Goal: Task Accomplishment & Management: Complete application form

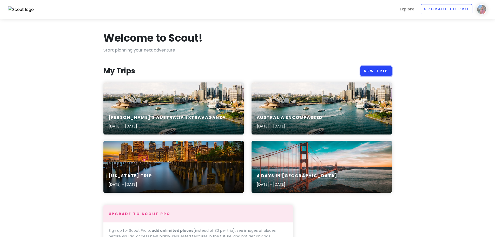
click at [376, 71] on link "New Trip" at bounding box center [375, 71] width 31 height 10
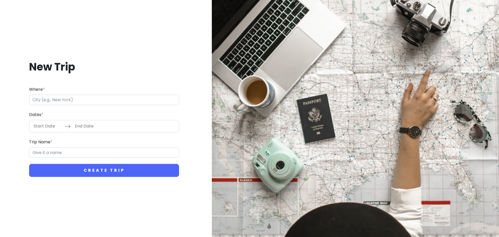
click at [142, 102] on input "Where *" at bounding box center [104, 100] width 150 height 10
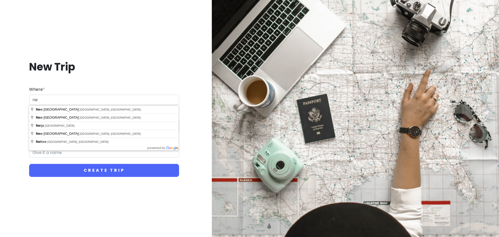
type input "n"
type input "[GEOGRAPHIC_DATA], [GEOGRAPHIC_DATA]"
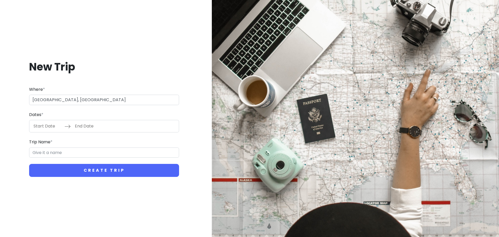
type input "Auckland Trip"
click at [47, 126] on input "Start Date" at bounding box center [48, 126] width 34 height 12
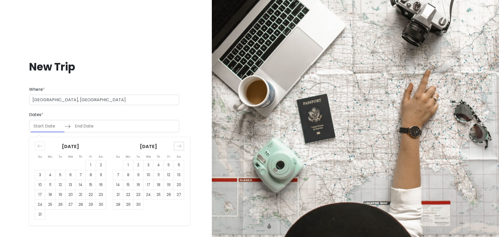
click at [177, 146] on icon "Move forward to switch to the next month." at bounding box center [178, 145] width 5 height 5
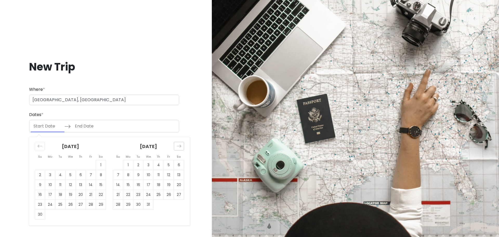
click at [177, 146] on icon "Move forward to switch to the next month." at bounding box center [178, 145] width 5 height 5
click at [93, 193] on td "27" at bounding box center [91, 195] width 10 height 10
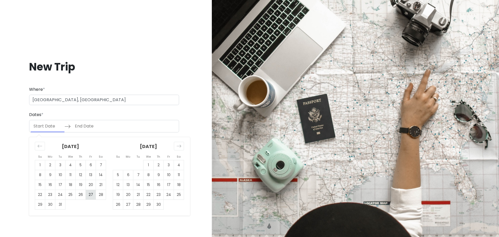
type input "[DATE]"
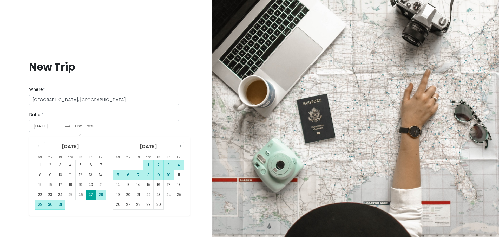
click at [170, 176] on td "10" at bounding box center [169, 175] width 10 height 10
type input "[DATE]"
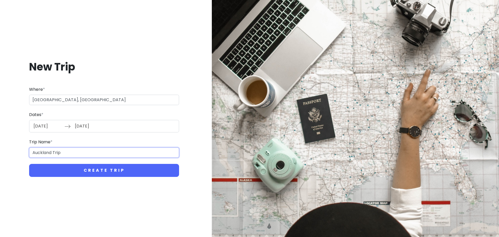
drag, startPoint x: 65, startPoint y: 153, endPoint x: 24, endPoint y: 153, distance: 41.3
click at [24, 153] on div "New Trip Where * [GEOGRAPHIC_DATA], [GEOGRAPHIC_DATA] Dates * [DATE] Navigate f…" at bounding box center [104, 119] width 200 height 142
type input "Z"
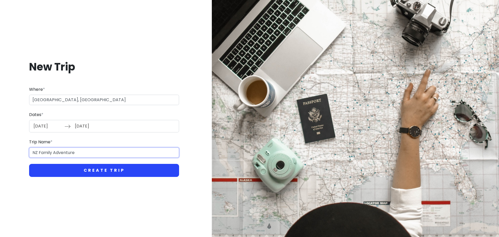
type input "NZ Family Adventure"
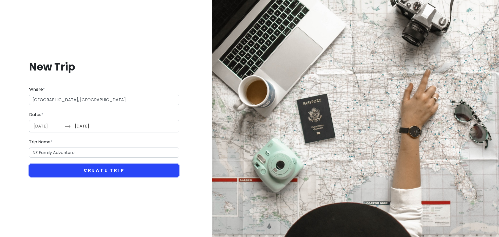
click at [76, 170] on button "Create Trip" at bounding box center [104, 170] width 150 height 13
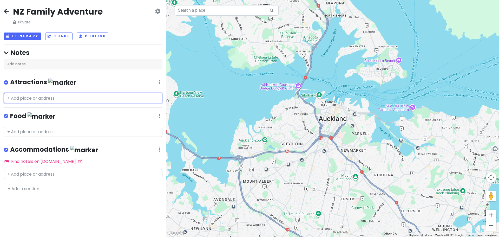
click at [60, 100] on input "text" at bounding box center [83, 98] width 159 height 10
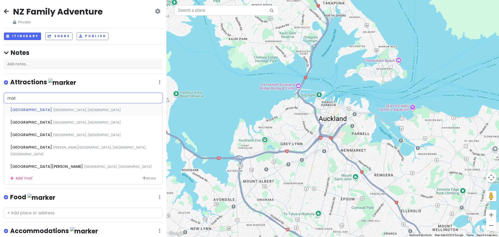
type input "[PERSON_NAME]"
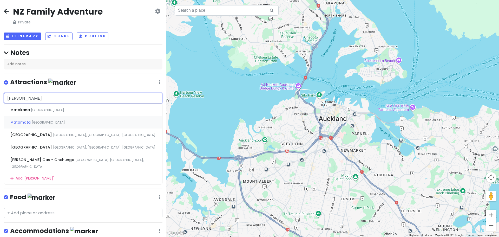
click at [51, 112] on span "[GEOGRAPHIC_DATA]" at bounding box center [47, 110] width 33 height 4
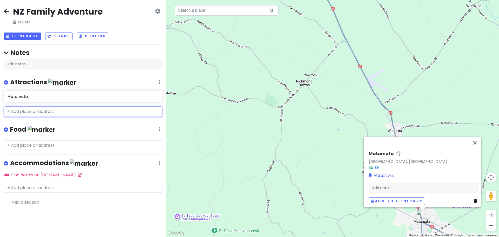
click at [54, 114] on input "text" at bounding box center [83, 111] width 159 height 10
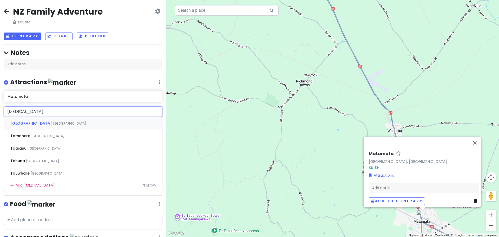
type input "taop"
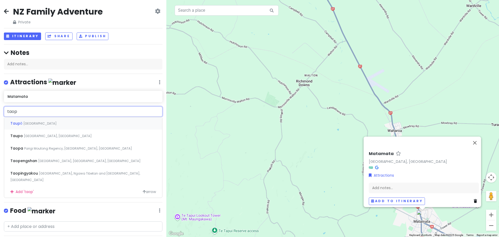
click at [51, 122] on div "Taupō [GEOGRAPHIC_DATA]" at bounding box center [83, 123] width 158 height 12
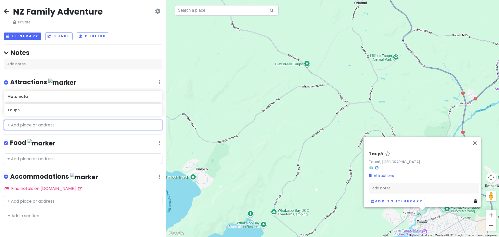
click at [50, 125] on input "text" at bounding box center [83, 125] width 159 height 10
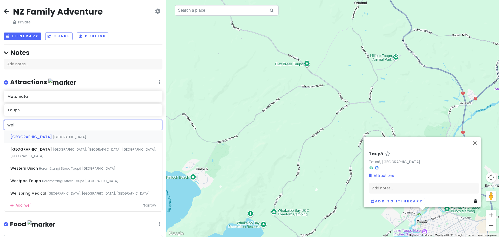
type input "well"
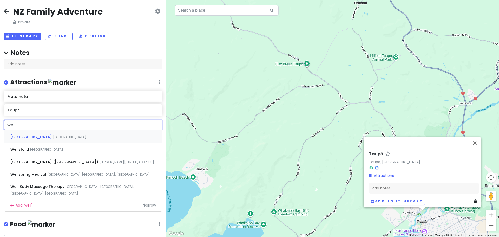
click at [53, 136] on span "[GEOGRAPHIC_DATA]" at bounding box center [69, 137] width 33 height 4
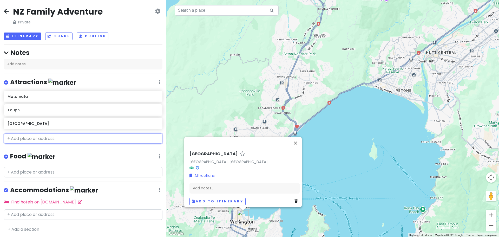
click at [38, 139] on input "text" at bounding box center [83, 138] width 159 height 10
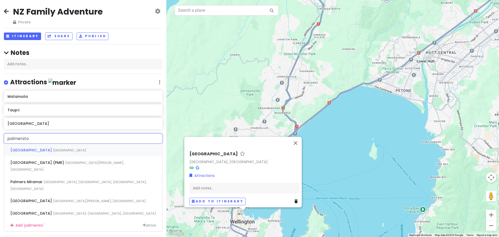
type input "palmerston"
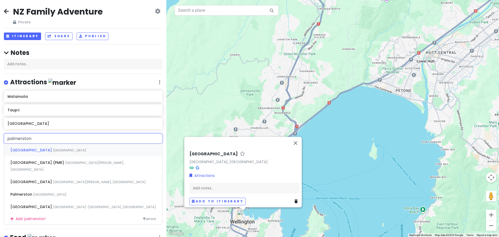
click at [53, 151] on span "[GEOGRAPHIC_DATA]" at bounding box center [69, 150] width 33 height 4
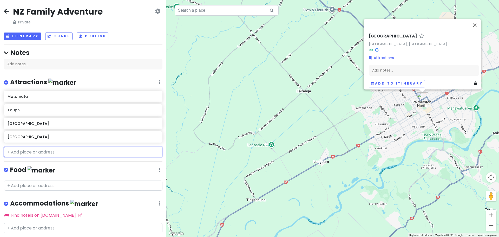
click at [42, 152] on input "text" at bounding box center [83, 152] width 159 height 10
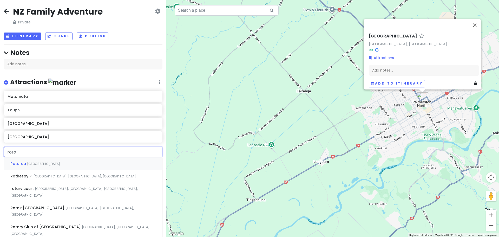
type input "rotor"
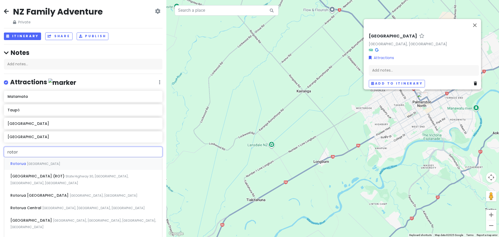
click at [64, 159] on div "Rotorua [GEOGRAPHIC_DATA]" at bounding box center [83, 163] width 158 height 12
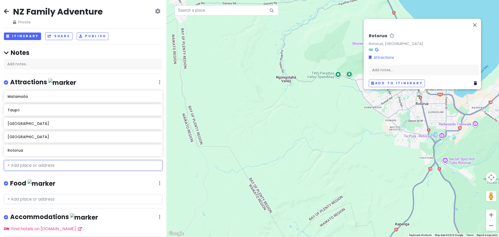
click at [44, 168] on input "text" at bounding box center [83, 165] width 159 height 10
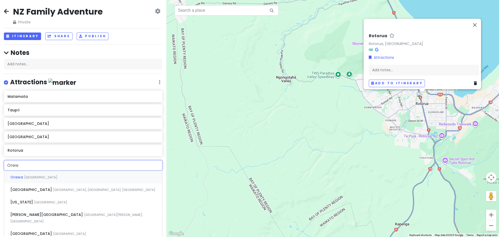
type input "Orewa"
click at [46, 176] on div "Orewa [GEOGRAPHIC_DATA]" at bounding box center [83, 177] width 158 height 12
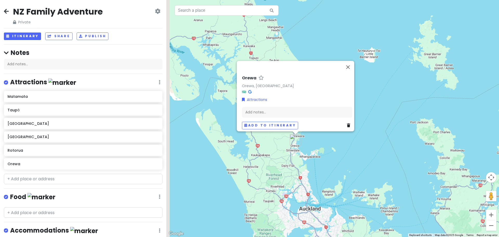
drag, startPoint x: 213, startPoint y: 170, endPoint x: 286, endPoint y: 161, distance: 73.3
click at [286, 161] on div "Orewa Orewa, [GEOGRAPHIC_DATA] Attractions Add notes... Add to itinerary" at bounding box center [332, 118] width 333 height 237
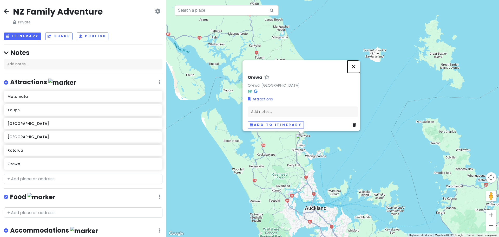
click at [357, 62] on button "Close" at bounding box center [353, 66] width 12 height 12
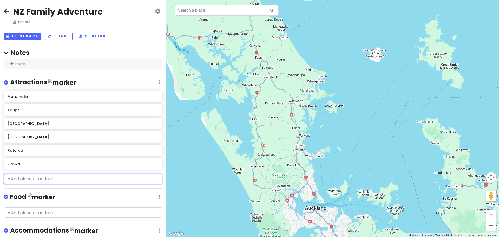
click at [103, 176] on input "text" at bounding box center [83, 179] width 159 height 10
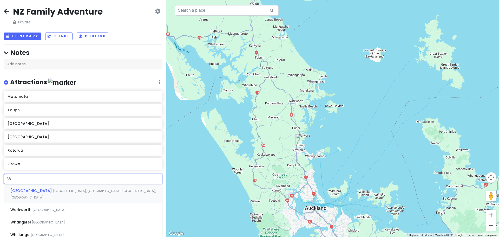
type input "Wh"
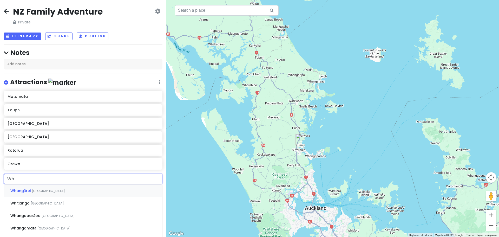
click at [71, 190] on div "Whangārei [GEOGRAPHIC_DATA]" at bounding box center [83, 190] width 158 height 12
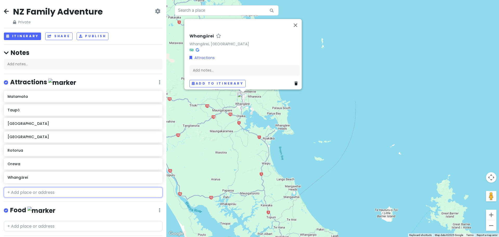
click at [71, 190] on input "text" at bounding box center [83, 192] width 159 height 10
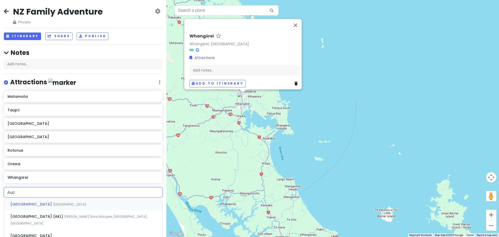
type input "[PERSON_NAME]"
click at [49, 213] on div "[GEOGRAPHIC_DATA] (AKL) [PERSON_NAME][GEOGRAPHIC_DATA], [GEOGRAPHIC_DATA]" at bounding box center [83, 219] width 158 height 19
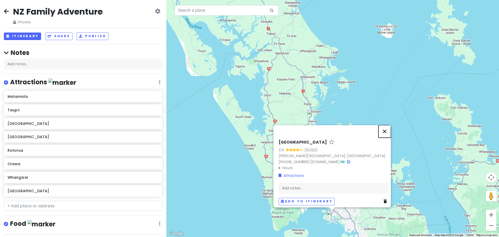
click at [387, 125] on button "Close" at bounding box center [384, 131] width 12 height 12
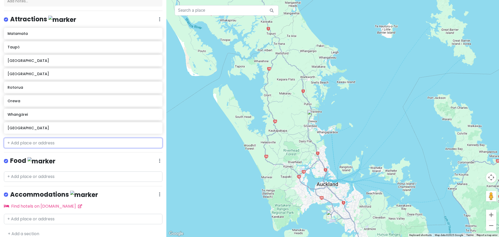
scroll to position [68, 0]
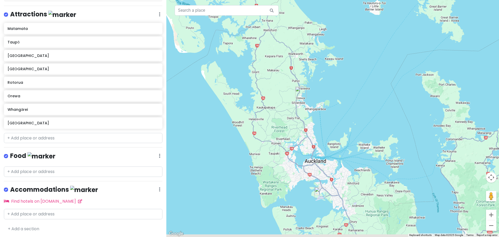
drag, startPoint x: 392, startPoint y: 155, endPoint x: 352, endPoint y: 61, distance: 101.7
click at [352, 62] on div at bounding box center [332, 118] width 333 height 237
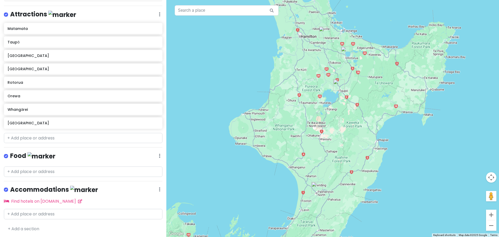
drag, startPoint x: 358, startPoint y: 167, endPoint x: 312, endPoint y: 55, distance: 120.2
click at [312, 55] on div at bounding box center [332, 118] width 333 height 237
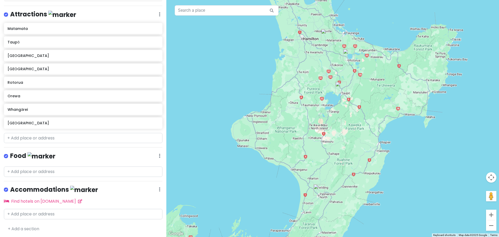
drag, startPoint x: 306, startPoint y: 137, endPoint x: 307, endPoint y: 145, distance: 7.6
click at [307, 145] on div at bounding box center [332, 118] width 333 height 237
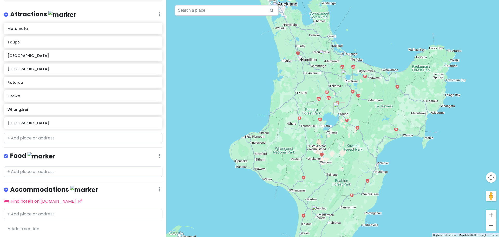
drag, startPoint x: 301, startPoint y: 76, endPoint x: 312, endPoint y: 152, distance: 76.1
click at [312, 152] on div at bounding box center [332, 118] width 333 height 237
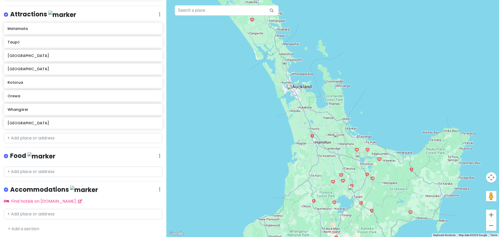
drag, startPoint x: 289, startPoint y: 98, endPoint x: 306, endPoint y: 138, distance: 43.2
click at [306, 138] on div at bounding box center [332, 118] width 333 height 237
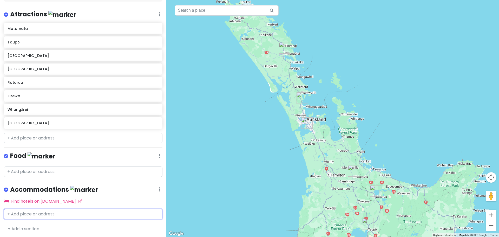
click at [42, 214] on input "text" at bounding box center [83, 214] width 159 height 10
type input "adina city"
click at [80, 224] on span "[GEOGRAPHIC_DATA], [GEOGRAPHIC_DATA]" at bounding box center [114, 225] width 68 height 4
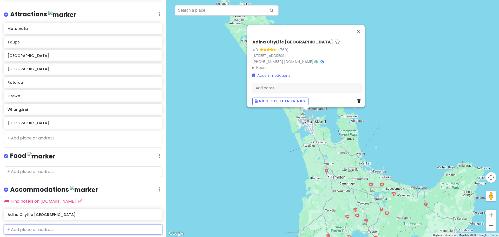
click at [64, 229] on input "text" at bounding box center [83, 229] width 159 height 10
type input "heritage [GEOGRAPHIC_DATA]"
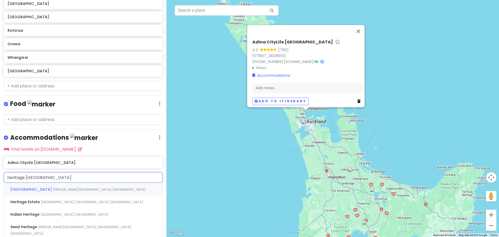
scroll to position [146, 0]
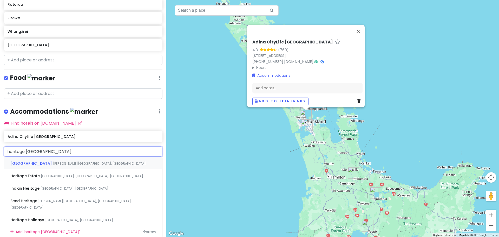
click at [73, 169] on div "[GEOGRAPHIC_DATA][PERSON_NAME], [GEOGRAPHIC_DATA]" at bounding box center [83, 163] width 158 height 12
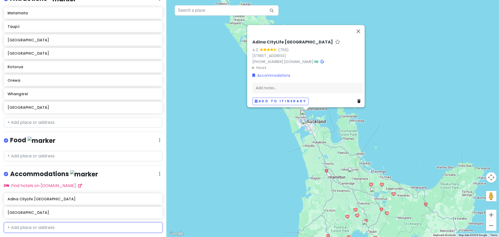
scroll to position [97, 0]
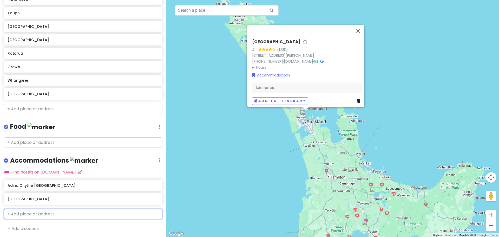
click at [31, 214] on input "text" at bounding box center [83, 214] width 159 height 10
type input "holiday inn express"
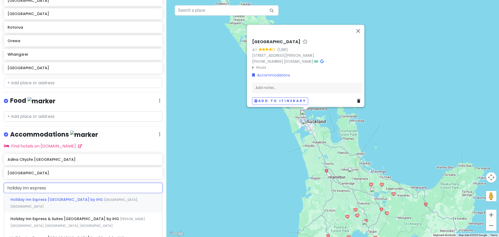
click at [75, 207] on div "Holiday Inn Express [GEOGRAPHIC_DATA] by [GEOGRAPHIC_DATA], [GEOGRAPHIC_DATA]" at bounding box center [83, 202] width 158 height 19
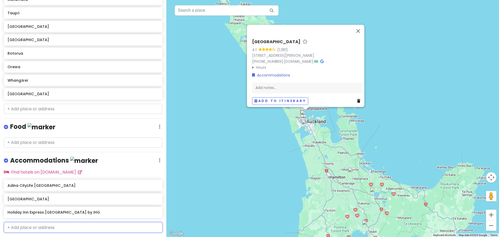
scroll to position [110, 0]
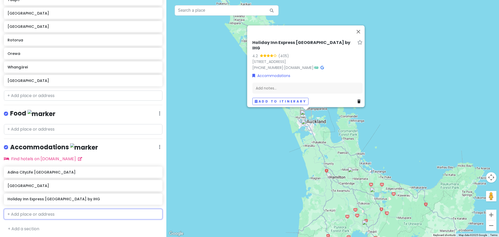
click at [74, 212] on input "text" at bounding box center [83, 214] width 159 height 10
type input "[GEOGRAPHIC_DATA]"
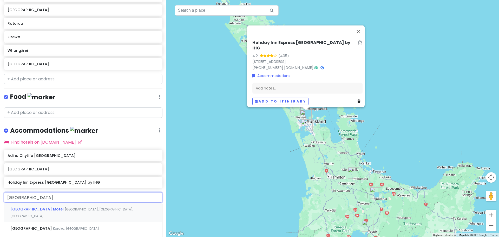
scroll to position [136, 0]
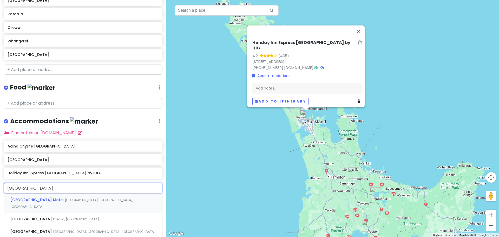
click at [73, 202] on div "[GEOGRAPHIC_DATA] Motel [GEOGRAPHIC_DATA], [GEOGRAPHIC_DATA], [GEOGRAPHIC_DATA]" at bounding box center [83, 202] width 158 height 19
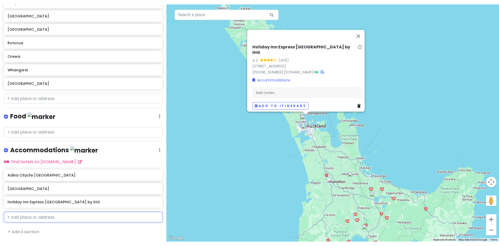
scroll to position [124, 0]
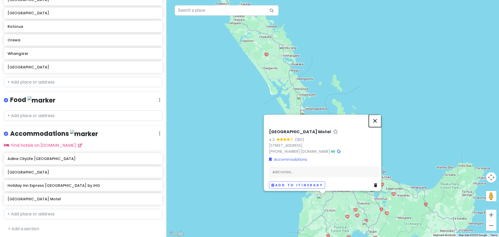
click at [377, 114] on button "Close" at bounding box center [375, 120] width 12 height 12
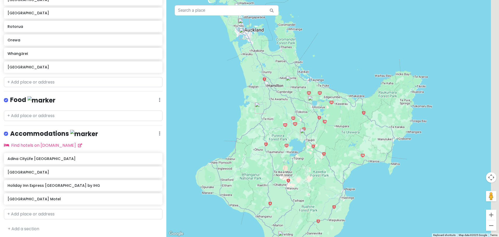
drag, startPoint x: 409, startPoint y: 162, endPoint x: 346, endPoint y: 70, distance: 111.7
click at [346, 70] on div at bounding box center [332, 118] width 333 height 237
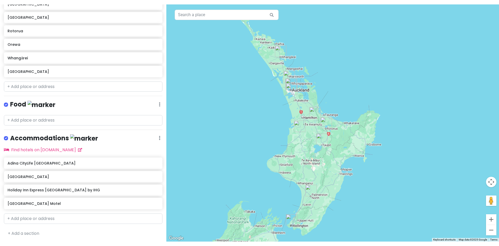
scroll to position [115, 0]
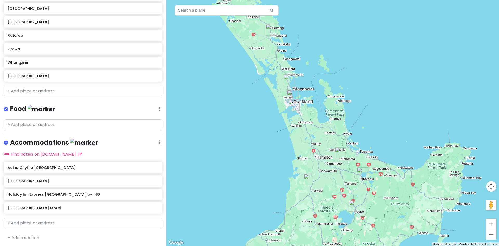
drag, startPoint x: 276, startPoint y: 112, endPoint x: 290, endPoint y: 128, distance: 20.6
click at [288, 127] on div at bounding box center [332, 123] width 333 height 246
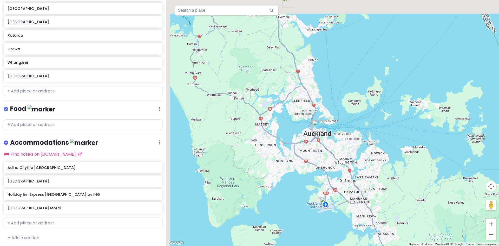
drag, startPoint x: 277, startPoint y: 85, endPoint x: 340, endPoint y: 134, distance: 79.2
click at [340, 134] on div at bounding box center [332, 123] width 333 height 246
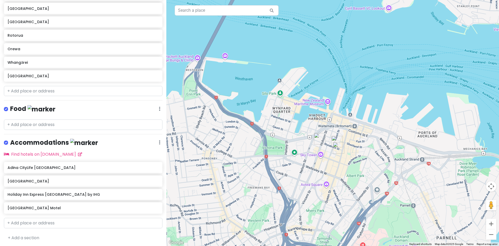
drag, startPoint x: 284, startPoint y: 138, endPoint x: 315, endPoint y: 160, distance: 38.2
click at [315, 160] on div at bounding box center [332, 123] width 333 height 246
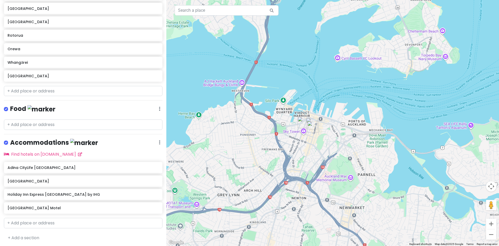
drag, startPoint x: 368, startPoint y: 185, endPoint x: 328, endPoint y: 149, distance: 53.0
click at [328, 149] on div at bounding box center [332, 123] width 333 height 246
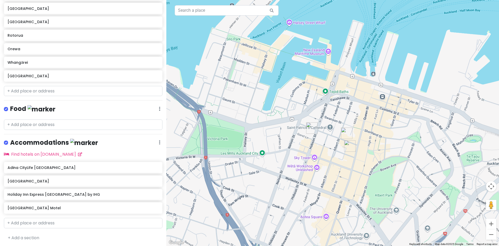
drag, startPoint x: 300, startPoint y: 145, endPoint x: 329, endPoint y: 172, distance: 39.0
click at [329, 172] on div at bounding box center [332, 123] width 333 height 246
click at [310, 129] on img "Rendezvous Heritage Hotel Auckland" at bounding box center [311, 127] width 11 height 11
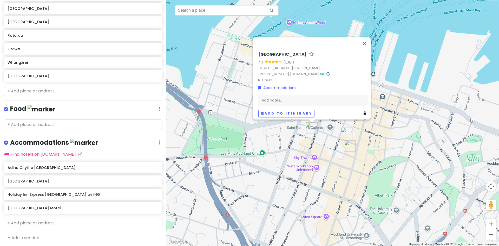
click at [345, 132] on img "Holiday Inn Express Auckland City Centre by IHG" at bounding box center [346, 132] width 11 height 11
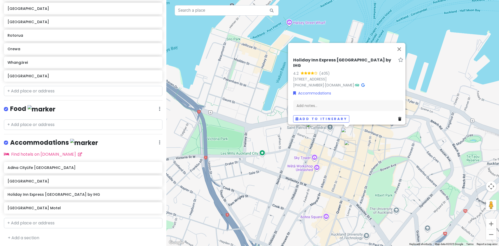
click at [350, 146] on img "Adina CityLife Auckland" at bounding box center [349, 145] width 11 height 11
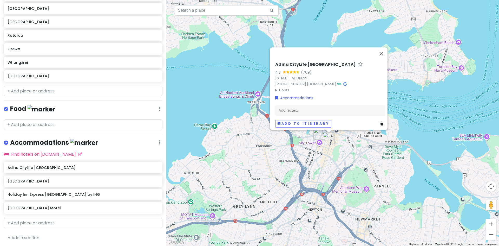
drag, startPoint x: 387, startPoint y: 181, endPoint x: 352, endPoint y: 164, distance: 39.3
click at [352, 164] on div "[GEOGRAPHIC_DATA] [GEOGRAPHIC_DATA] 4.3 (769) [STREET_ADDRESS] [PHONE_NUMBER] ·…" at bounding box center [332, 123] width 333 height 246
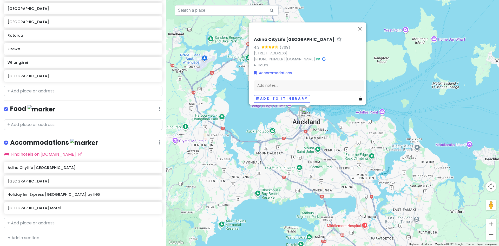
drag, startPoint x: 377, startPoint y: 180, endPoint x: 341, endPoint y: 142, distance: 52.2
click at [341, 142] on div "[GEOGRAPHIC_DATA] [GEOGRAPHIC_DATA] 4.3 (769) [STREET_ADDRESS] [PHONE_NUMBER] ·…" at bounding box center [332, 123] width 333 height 246
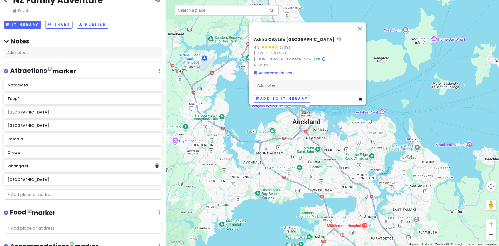
scroll to position [11, 0]
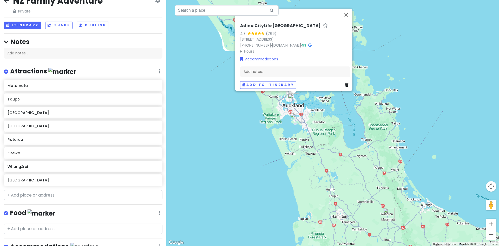
drag, startPoint x: 388, startPoint y: 188, endPoint x: 318, endPoint y: 120, distance: 97.6
click at [318, 120] on div "[GEOGRAPHIC_DATA] [GEOGRAPHIC_DATA] 4.3 (769) [STREET_ADDRESS] [PHONE_NUMBER] ·…" at bounding box center [332, 123] width 333 height 246
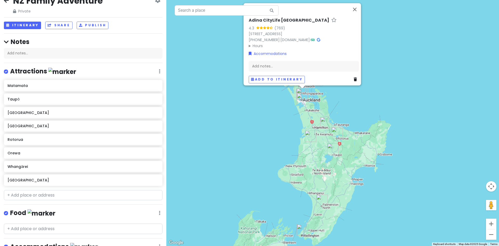
drag, startPoint x: 342, startPoint y: 186, endPoint x: 318, endPoint y: 134, distance: 57.2
click at [318, 134] on div "[GEOGRAPHIC_DATA] [GEOGRAPHIC_DATA] 4.3 (769) [STREET_ADDRESS] [PHONE_NUMBER] ·…" at bounding box center [332, 123] width 333 height 246
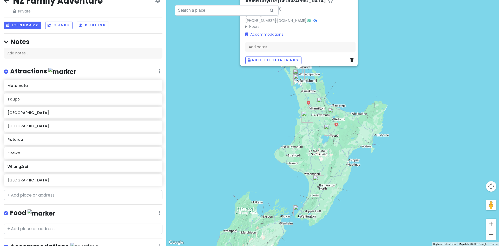
drag, startPoint x: 329, startPoint y: 219, endPoint x: 322, endPoint y: 195, distance: 25.3
click at [325, 200] on div "[GEOGRAPHIC_DATA] [GEOGRAPHIC_DATA] 4.3 (769) [STREET_ADDRESS] [PHONE_NUMBER] ·…" at bounding box center [332, 123] width 333 height 246
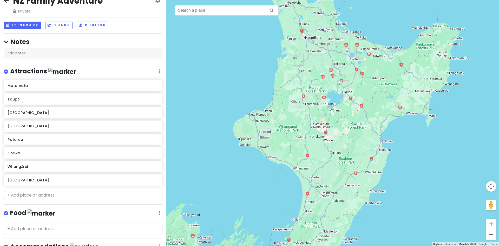
drag, startPoint x: 326, startPoint y: 80, endPoint x: 377, endPoint y: 203, distance: 133.3
click at [376, 199] on div "[GEOGRAPHIC_DATA] [GEOGRAPHIC_DATA] 4.3 (769) [STREET_ADDRESS] [PHONE_NUMBER] ·…" at bounding box center [332, 123] width 333 height 246
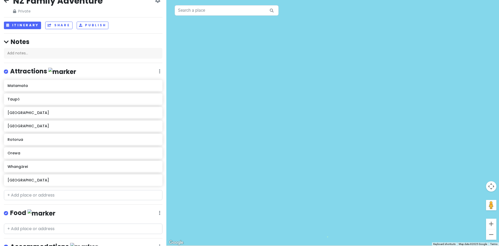
click at [356, 166] on div "[GEOGRAPHIC_DATA] [GEOGRAPHIC_DATA] 4.3 (769) [STREET_ADDRESS] [PHONE_NUMBER] ·…" at bounding box center [332, 123] width 333 height 246
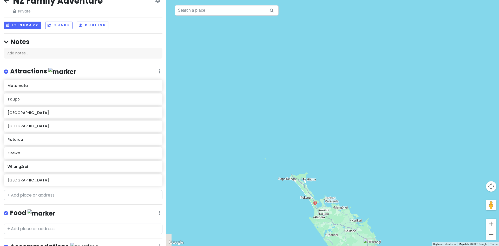
drag, startPoint x: 356, startPoint y: 166, endPoint x: 286, endPoint y: 69, distance: 119.4
click at [286, 69] on div at bounding box center [332, 123] width 333 height 246
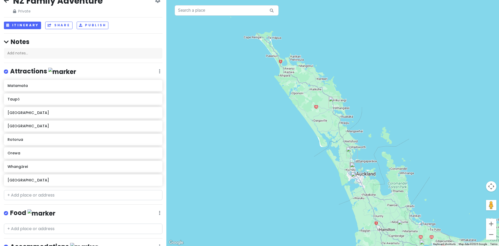
drag, startPoint x: 360, startPoint y: 244, endPoint x: 325, endPoint y: 98, distance: 150.5
click at [325, 98] on div at bounding box center [332, 123] width 333 height 246
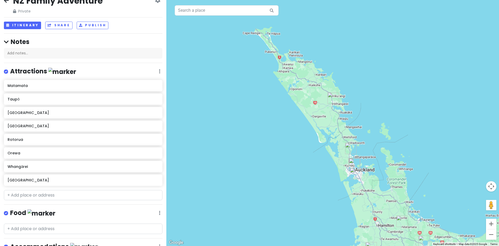
drag, startPoint x: 325, startPoint y: 102, endPoint x: 339, endPoint y: 105, distance: 14.6
click at [329, 106] on div at bounding box center [332, 123] width 333 height 246
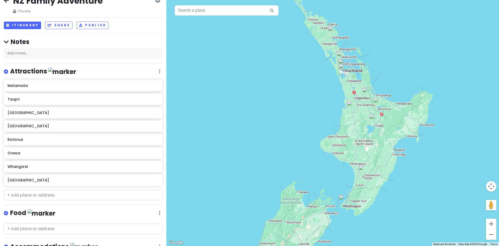
drag, startPoint x: 398, startPoint y: 178, endPoint x: 365, endPoint y: 82, distance: 101.3
click at [365, 82] on div at bounding box center [332, 123] width 333 height 246
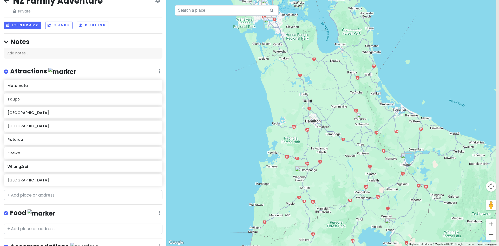
drag, startPoint x: 356, startPoint y: 85, endPoint x: 337, endPoint y: 104, distance: 27.6
click at [337, 104] on div at bounding box center [332, 123] width 333 height 246
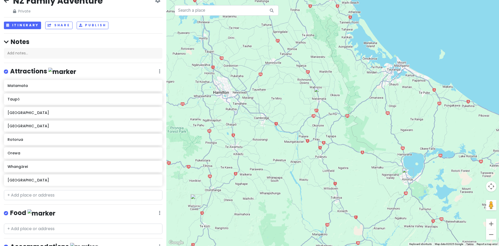
drag, startPoint x: 334, startPoint y: 163, endPoint x: 331, endPoint y: 98, distance: 65.0
click at [331, 98] on div at bounding box center [332, 123] width 333 height 246
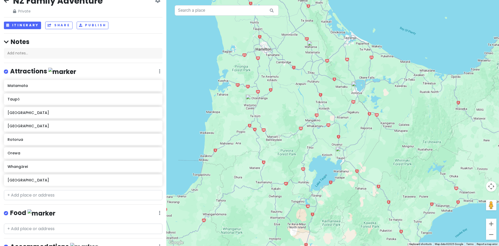
drag, startPoint x: 332, startPoint y: 128, endPoint x: 317, endPoint y: 95, distance: 36.6
click at [317, 95] on div at bounding box center [332, 123] width 333 height 246
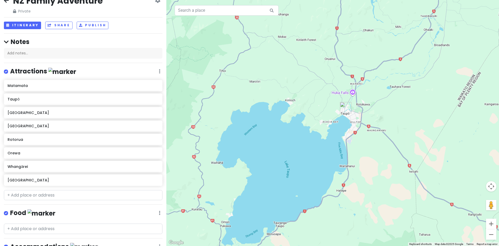
drag, startPoint x: 326, startPoint y: 180, endPoint x: 325, endPoint y: 138, distance: 42.1
click at [325, 138] on div at bounding box center [332, 123] width 333 height 246
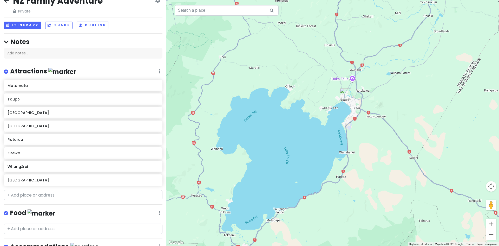
drag, startPoint x: 362, startPoint y: 147, endPoint x: 363, endPoint y: 134, distance: 13.0
click at [363, 134] on div at bounding box center [332, 123] width 333 height 246
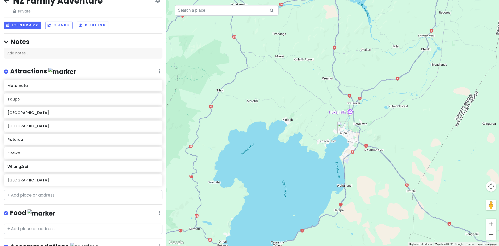
drag, startPoint x: 367, startPoint y: 87, endPoint x: 365, endPoint y: 121, distance: 34.9
click at [365, 121] on div at bounding box center [332, 123] width 333 height 246
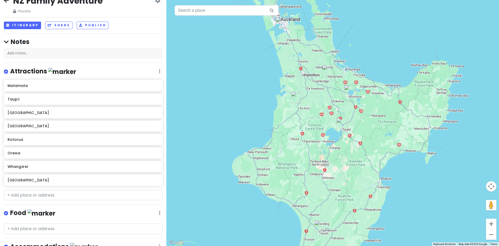
drag, startPoint x: 365, startPoint y: 193, endPoint x: 349, endPoint y: 137, distance: 58.1
click at [349, 137] on div at bounding box center [332, 123] width 333 height 246
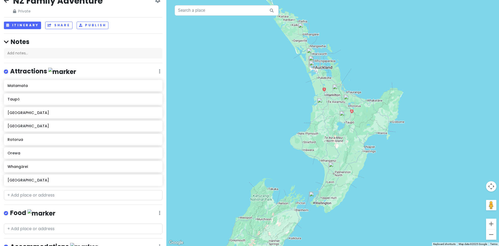
drag, startPoint x: 351, startPoint y: 147, endPoint x: 351, endPoint y: 127, distance: 19.5
click at [351, 127] on div at bounding box center [332, 123] width 333 height 246
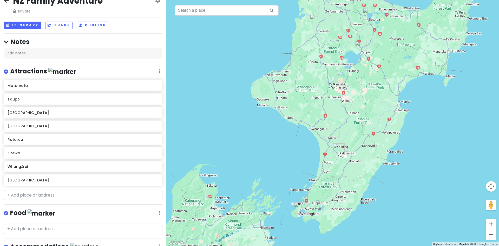
drag, startPoint x: 357, startPoint y: 135, endPoint x: 363, endPoint y: 93, distance: 43.1
click at [363, 93] on div at bounding box center [332, 123] width 333 height 246
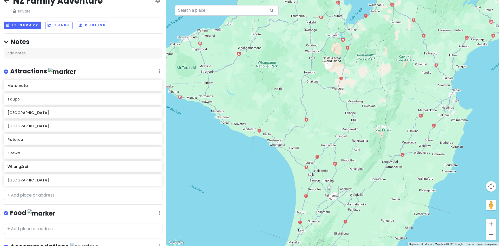
drag, startPoint x: 390, startPoint y: 63, endPoint x: 388, endPoint y: 106, distance: 43.2
click at [388, 106] on div at bounding box center [332, 123] width 333 height 246
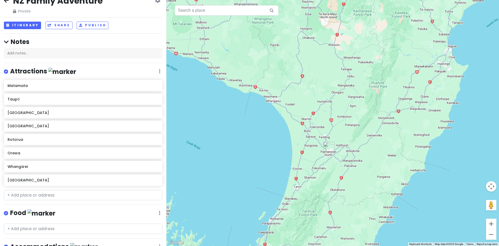
drag, startPoint x: 370, startPoint y: 170, endPoint x: 368, endPoint y: 104, distance: 66.0
click at [368, 104] on div at bounding box center [332, 123] width 333 height 246
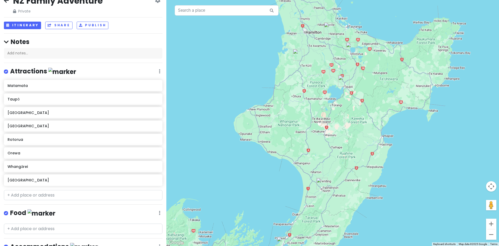
drag, startPoint x: 403, startPoint y: 55, endPoint x: 365, endPoint y: 124, distance: 78.7
click at [365, 124] on div at bounding box center [332, 123] width 333 height 246
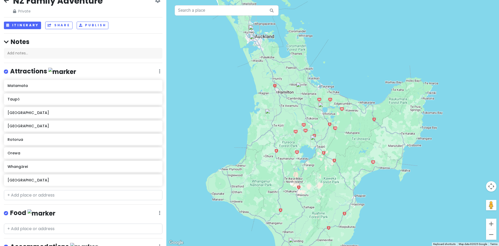
drag, startPoint x: 362, startPoint y: 100, endPoint x: 344, endPoint y: 143, distance: 47.3
click at [344, 143] on div at bounding box center [332, 123] width 333 height 246
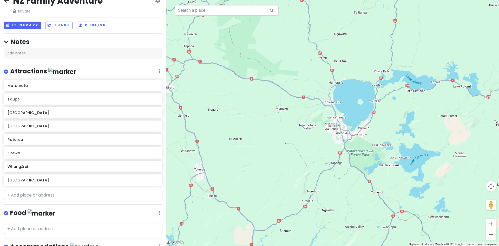
drag, startPoint x: 293, startPoint y: 131, endPoint x: 328, endPoint y: 151, distance: 40.6
click at [328, 151] on div at bounding box center [332, 123] width 333 height 246
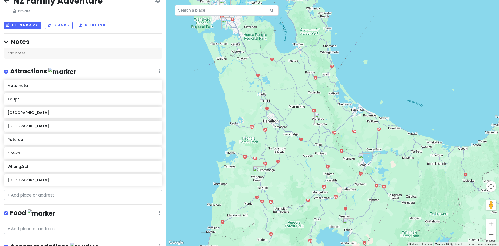
drag, startPoint x: 304, startPoint y: 102, endPoint x: 341, endPoint y: 136, distance: 49.7
click at [341, 136] on div at bounding box center [332, 123] width 333 height 246
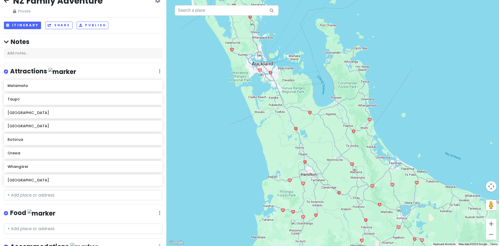
drag, startPoint x: 274, startPoint y: 75, endPoint x: 312, endPoint y: 129, distance: 65.9
click at [312, 129] on div at bounding box center [332, 123] width 333 height 246
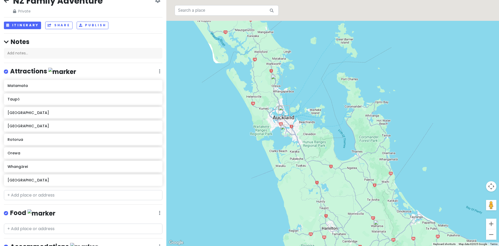
drag, startPoint x: 243, startPoint y: 70, endPoint x: 281, endPoint y: 160, distance: 98.2
click at [281, 160] on div at bounding box center [332, 123] width 333 height 246
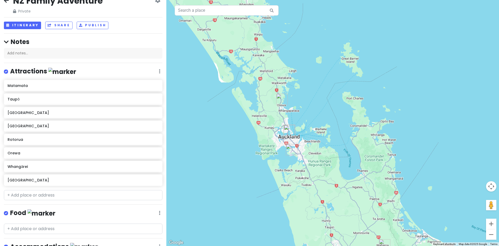
drag, startPoint x: 265, startPoint y: 169, endPoint x: 251, endPoint y: 148, distance: 25.8
click at [251, 148] on div at bounding box center [332, 123] width 333 height 246
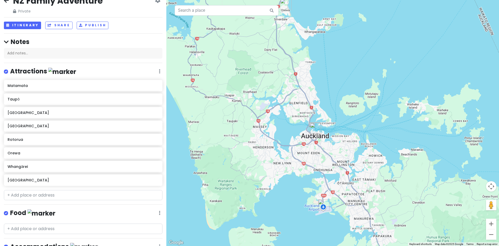
drag, startPoint x: 277, startPoint y: 128, endPoint x: 312, endPoint y: 158, distance: 45.9
click at [312, 158] on div at bounding box center [332, 123] width 333 height 246
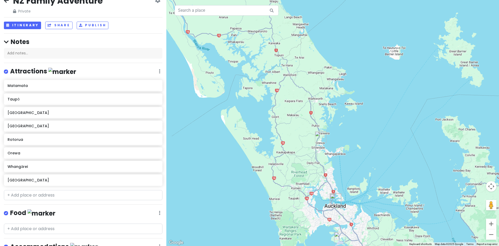
drag, startPoint x: 295, startPoint y: 67, endPoint x: 315, endPoint y: 154, distance: 89.3
click at [315, 154] on div at bounding box center [332, 123] width 333 height 246
drag, startPoint x: 299, startPoint y: 125, endPoint x: 304, endPoint y: 155, distance: 30.8
click at [304, 155] on div at bounding box center [332, 123] width 333 height 246
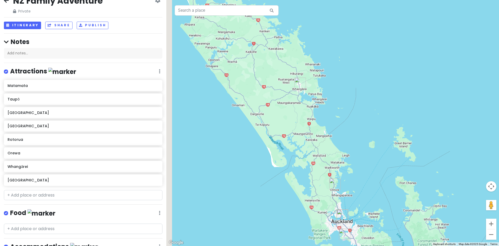
drag, startPoint x: 300, startPoint y: 122, endPoint x: 325, endPoint y: 157, distance: 43.2
click at [325, 157] on div at bounding box center [332, 123] width 333 height 246
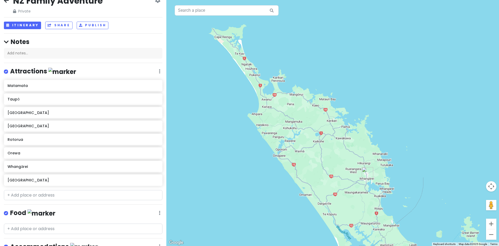
drag, startPoint x: 261, startPoint y: 83, endPoint x: 326, endPoint y: 167, distance: 106.3
click at [326, 167] on div at bounding box center [332, 123] width 333 height 246
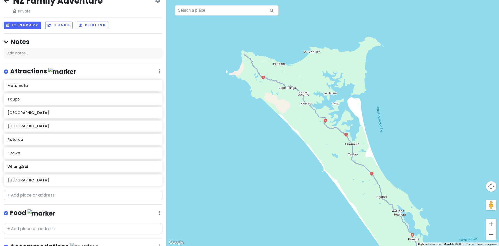
drag, startPoint x: 218, startPoint y: 50, endPoint x: 272, endPoint y: 101, distance: 74.3
click at [272, 101] on div at bounding box center [332, 123] width 333 height 246
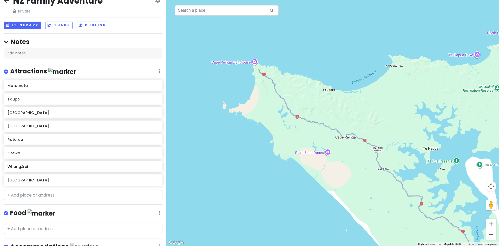
drag, startPoint x: 291, startPoint y: 78, endPoint x: 338, endPoint y: 118, distance: 61.8
click at [338, 118] on div at bounding box center [332, 123] width 333 height 246
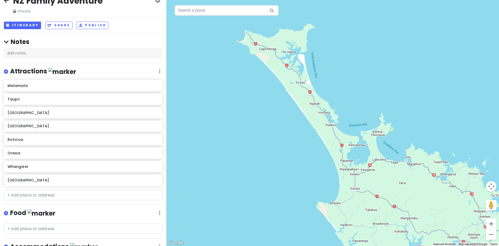
drag, startPoint x: 376, startPoint y: 164, endPoint x: 302, endPoint y: 92, distance: 103.8
click at [302, 92] on div at bounding box center [332, 123] width 333 height 246
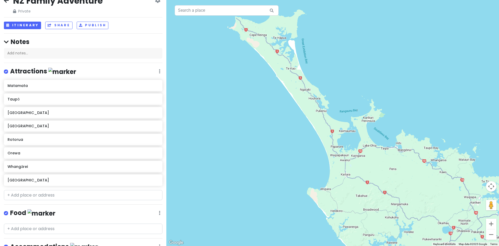
drag, startPoint x: 357, startPoint y: 195, endPoint x: 351, endPoint y: 188, distance: 9.1
click at [351, 188] on div at bounding box center [332, 123] width 333 height 246
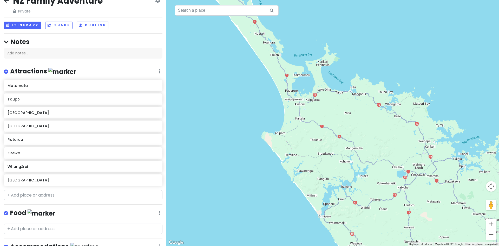
drag, startPoint x: 374, startPoint y: 201, endPoint x: 319, endPoint y: 128, distance: 91.9
click at [319, 128] on div at bounding box center [332, 123] width 333 height 246
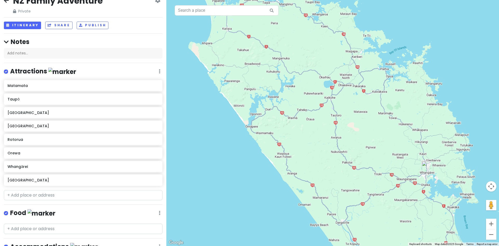
drag, startPoint x: 402, startPoint y: 198, endPoint x: 338, endPoint y: 125, distance: 97.1
click at [338, 125] on div at bounding box center [332, 123] width 333 height 246
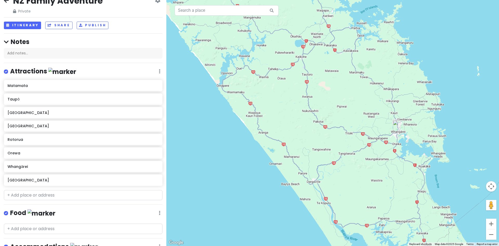
drag, startPoint x: 388, startPoint y: 170, endPoint x: 358, endPoint y: 129, distance: 51.1
click at [358, 129] on div at bounding box center [332, 123] width 333 height 246
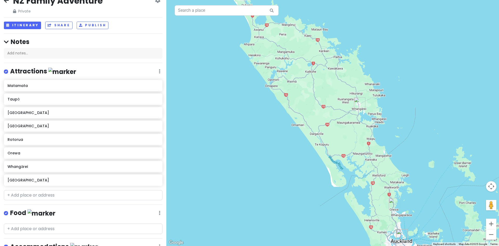
drag, startPoint x: 384, startPoint y: 154, endPoint x: 353, endPoint y: 122, distance: 45.6
click at [353, 122] on div at bounding box center [332, 123] width 333 height 246
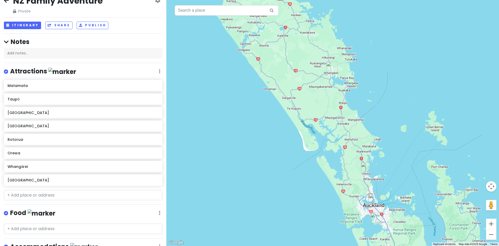
drag, startPoint x: 373, startPoint y: 160, endPoint x: 344, endPoint y: 123, distance: 46.3
click at [344, 123] on div at bounding box center [332, 123] width 333 height 246
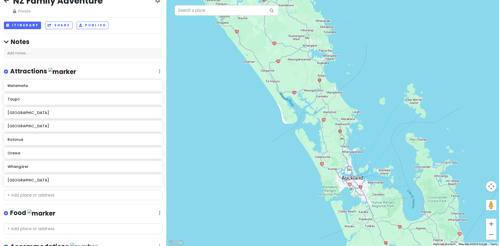
drag, startPoint x: 353, startPoint y: 189, endPoint x: 331, endPoint y: 162, distance: 34.6
click at [331, 162] on div at bounding box center [332, 123] width 333 height 246
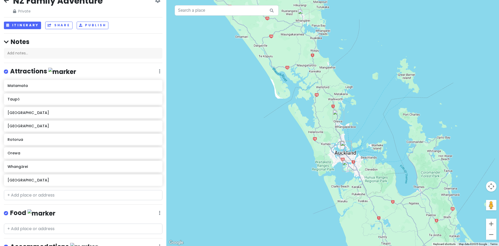
drag, startPoint x: 336, startPoint y: 179, endPoint x: 329, endPoint y: 154, distance: 26.4
click at [329, 154] on div at bounding box center [332, 123] width 333 height 246
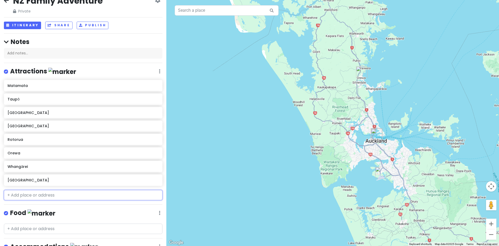
click at [111, 193] on input "text" at bounding box center [83, 195] width 159 height 10
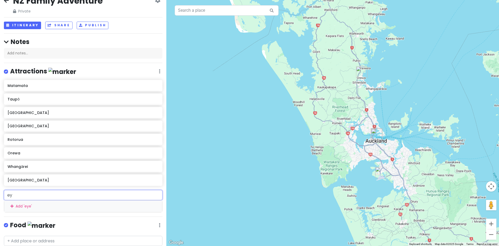
type input "e"
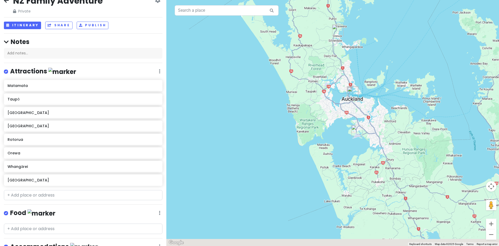
drag, startPoint x: 335, startPoint y: 158, endPoint x: 300, endPoint y: 97, distance: 70.7
click at [300, 97] on div at bounding box center [332, 123] width 333 height 246
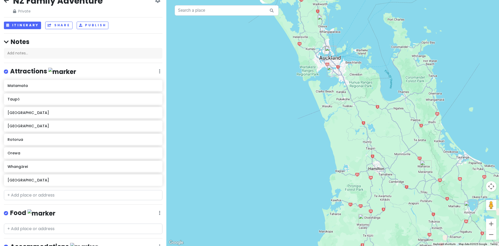
drag, startPoint x: 424, startPoint y: 184, endPoint x: 375, endPoint y: 128, distance: 73.9
click at [375, 128] on div at bounding box center [332, 123] width 333 height 246
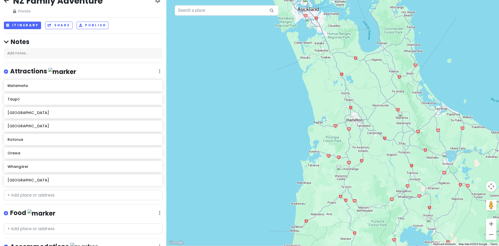
drag, startPoint x: 389, startPoint y: 202, endPoint x: 366, endPoint y: 152, distance: 55.1
click at [366, 152] on div at bounding box center [332, 123] width 333 height 246
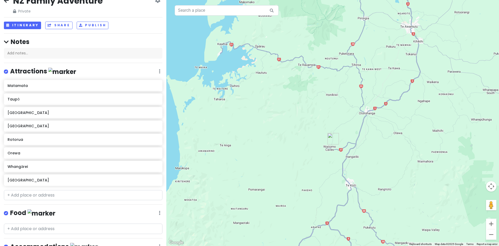
click at [332, 138] on img "Woodlyn Park Motel" at bounding box center [332, 138] width 11 height 11
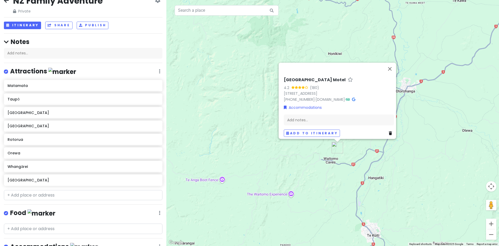
drag, startPoint x: 246, startPoint y: 70, endPoint x: 247, endPoint y: 86, distance: 16.4
click at [247, 86] on div "[GEOGRAPHIC_DATA] 4.2 (180) [STREET_ADDRESS] [PHONE_NUMBER] · [DOMAIN_NAME] · A…" at bounding box center [332, 123] width 333 height 246
click at [393, 62] on button "Close" at bounding box center [390, 68] width 12 height 12
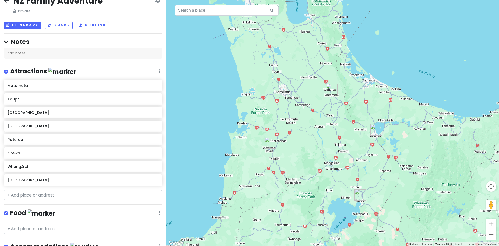
drag, startPoint x: 394, startPoint y: 140, endPoint x: 301, endPoint y: 147, distance: 93.8
click at [301, 147] on div at bounding box center [332, 123] width 333 height 246
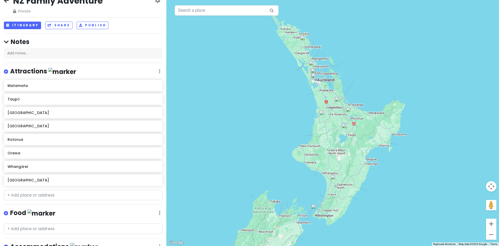
drag, startPoint x: 308, startPoint y: 169, endPoint x: 331, endPoint y: 134, distance: 41.9
click at [331, 134] on div at bounding box center [332, 123] width 333 height 246
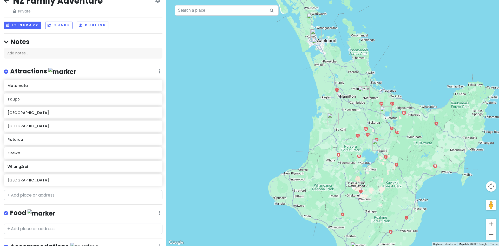
drag, startPoint x: 361, startPoint y: 105, endPoint x: 404, endPoint y: 66, distance: 58.5
click at [404, 66] on div at bounding box center [332, 123] width 333 height 246
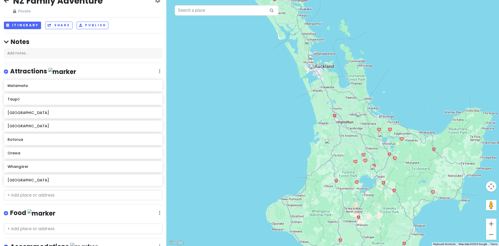
drag, startPoint x: 299, startPoint y: 78, endPoint x: 297, endPoint y: 104, distance: 26.1
click at [297, 104] on div at bounding box center [332, 123] width 333 height 246
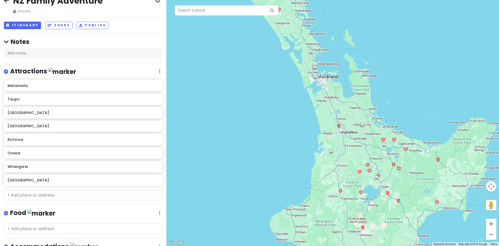
drag, startPoint x: 302, startPoint y: 103, endPoint x: 306, endPoint y: 114, distance: 11.8
click at [306, 114] on div at bounding box center [332, 123] width 333 height 246
